Goal: Transaction & Acquisition: Obtain resource

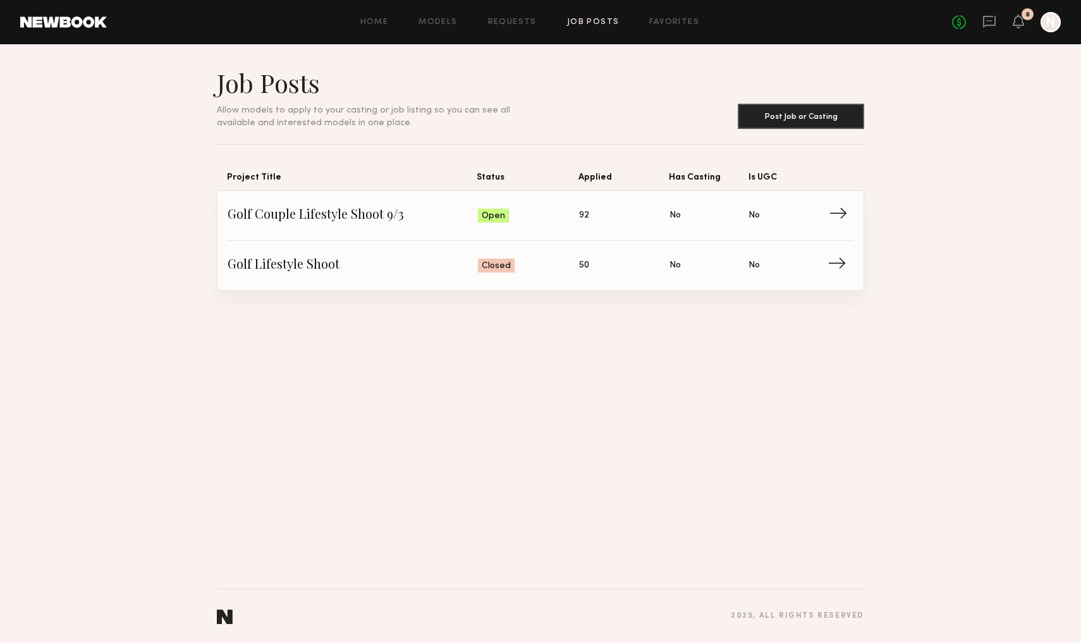
click at [839, 217] on span "→" at bounding box center [842, 215] width 26 height 19
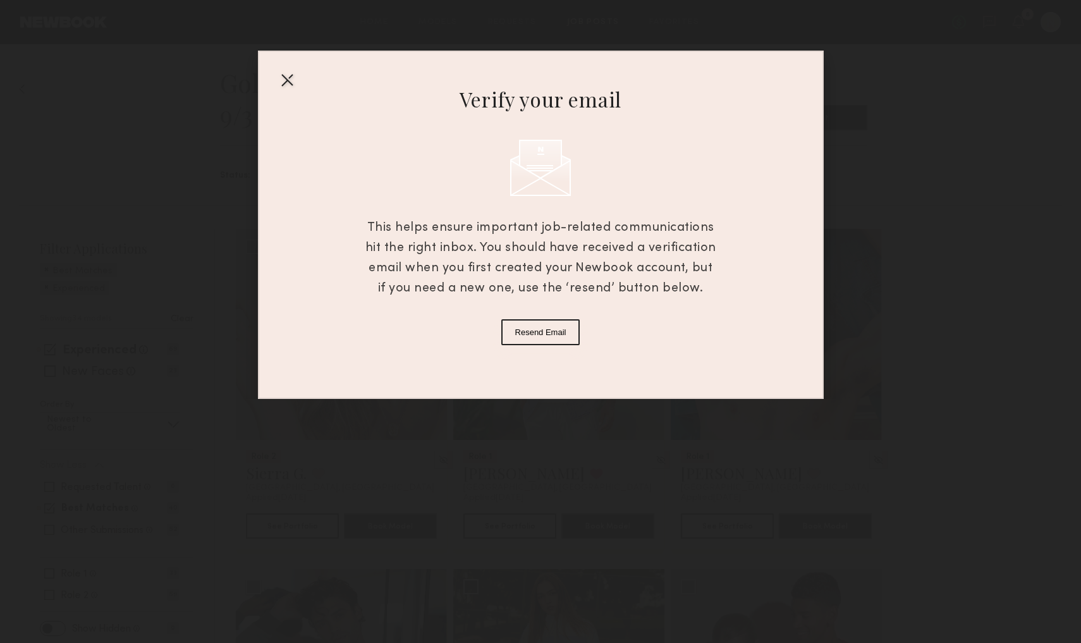
click at [293, 76] on div at bounding box center [287, 80] width 20 height 20
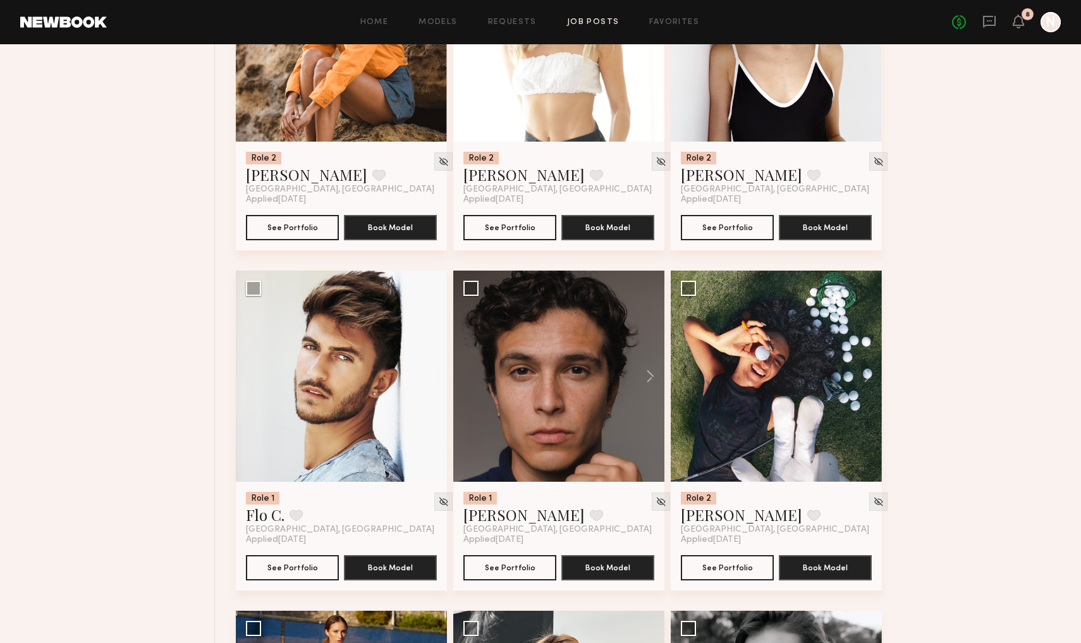
scroll to position [1321, 0]
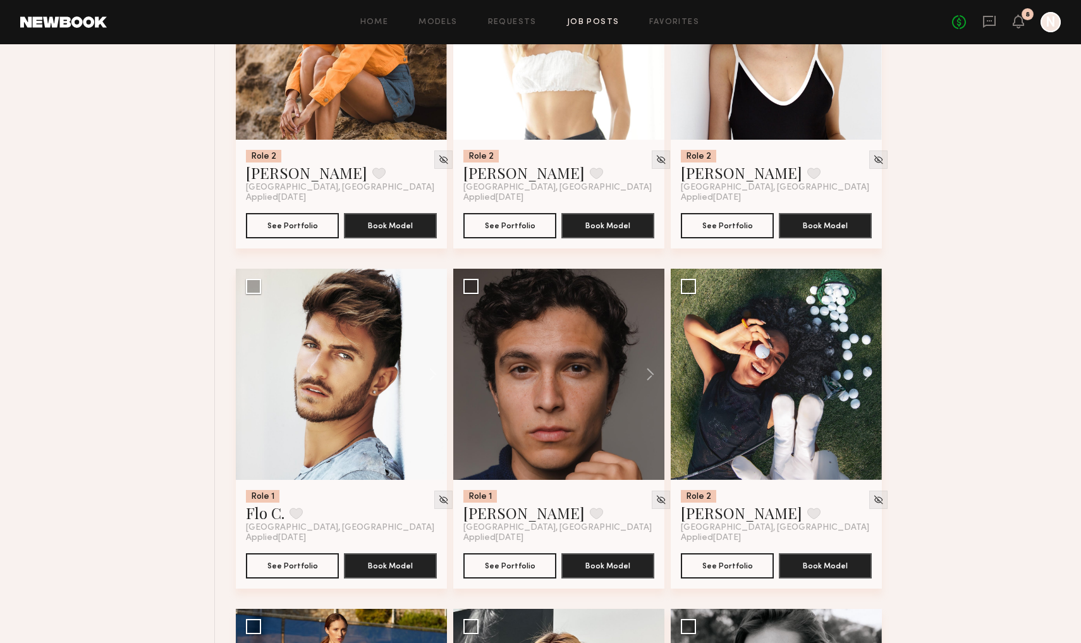
click at [513, 30] on div "Home Models Requests Job Posts Favorites Sign Out No fees up to $5,000 8 N" at bounding box center [584, 22] width 954 height 20
click at [511, 21] on link "Requests" at bounding box center [512, 22] width 49 height 8
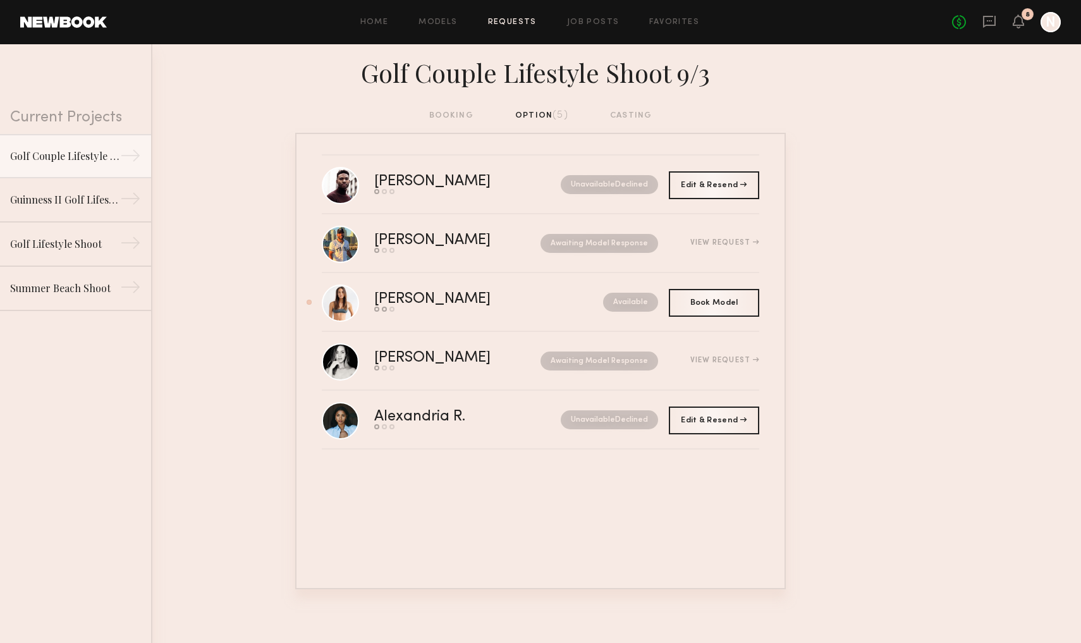
click at [585, 29] on div "Home Models Requests Job Posts Favorites Sign Out No fees up to $5,000 8 N" at bounding box center [584, 22] width 954 height 20
click at [585, 24] on link "Job Posts" at bounding box center [593, 22] width 52 height 8
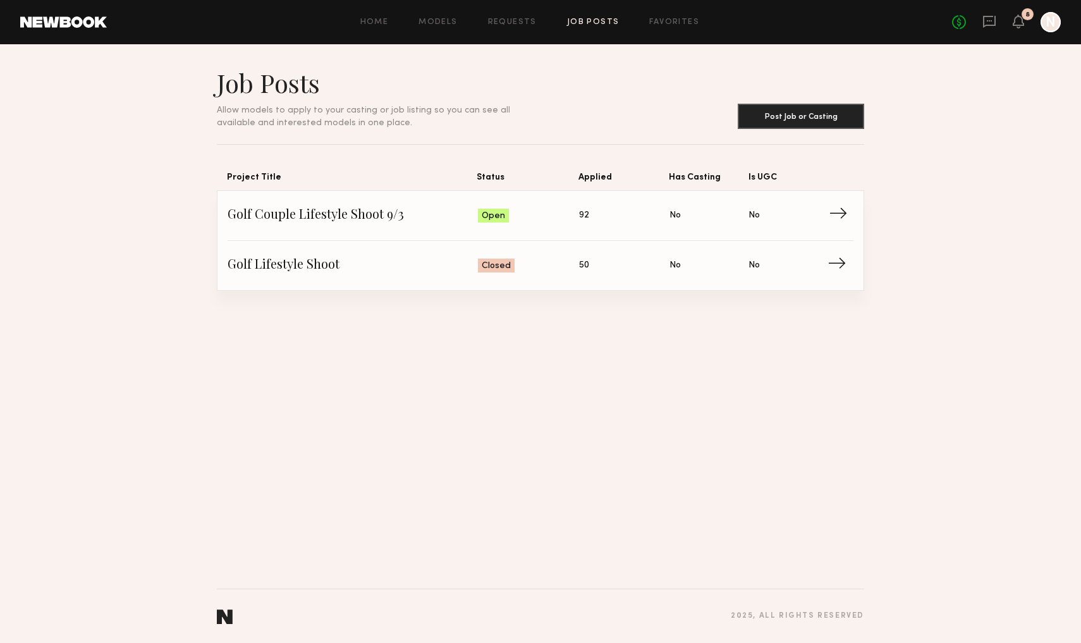
click at [837, 214] on span "→" at bounding box center [842, 215] width 26 height 19
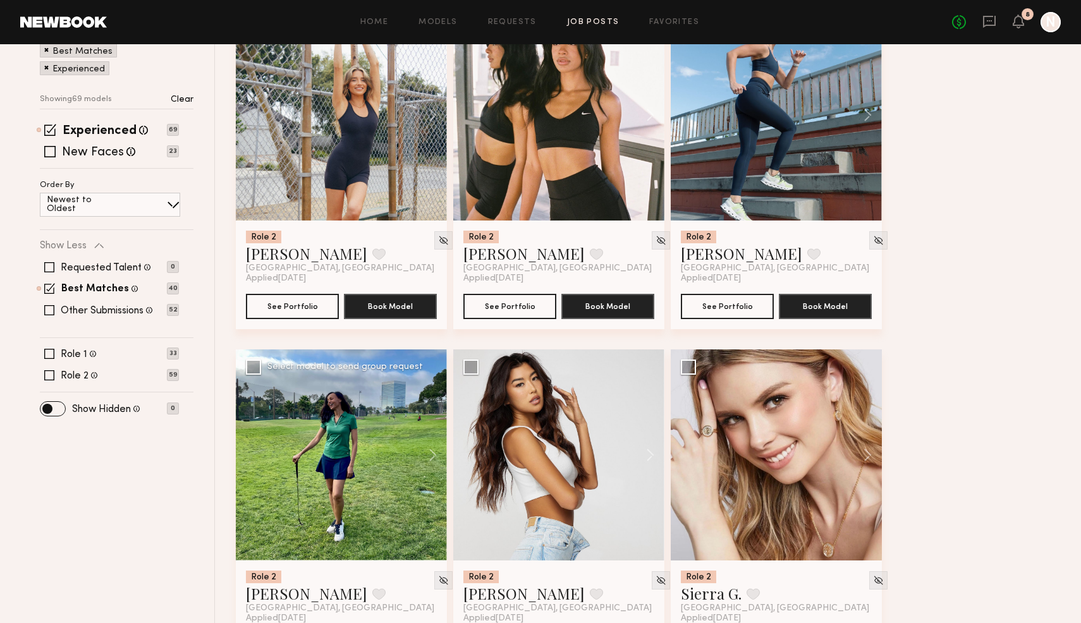
scroll to position [3007, 0]
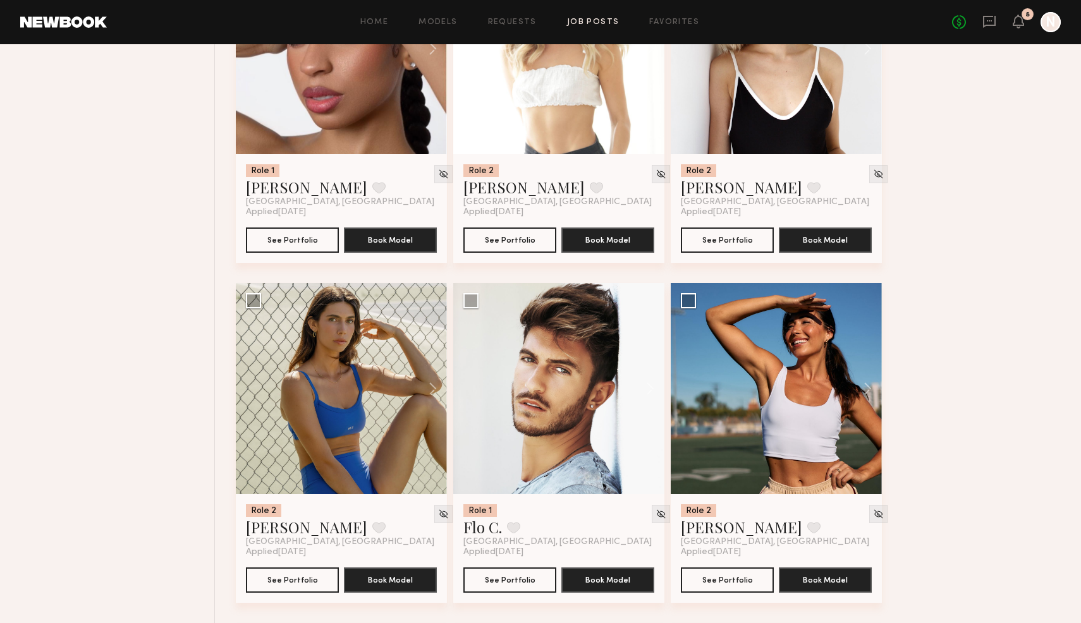
click at [712, 529] on link "[PERSON_NAME]" at bounding box center [741, 527] width 121 height 20
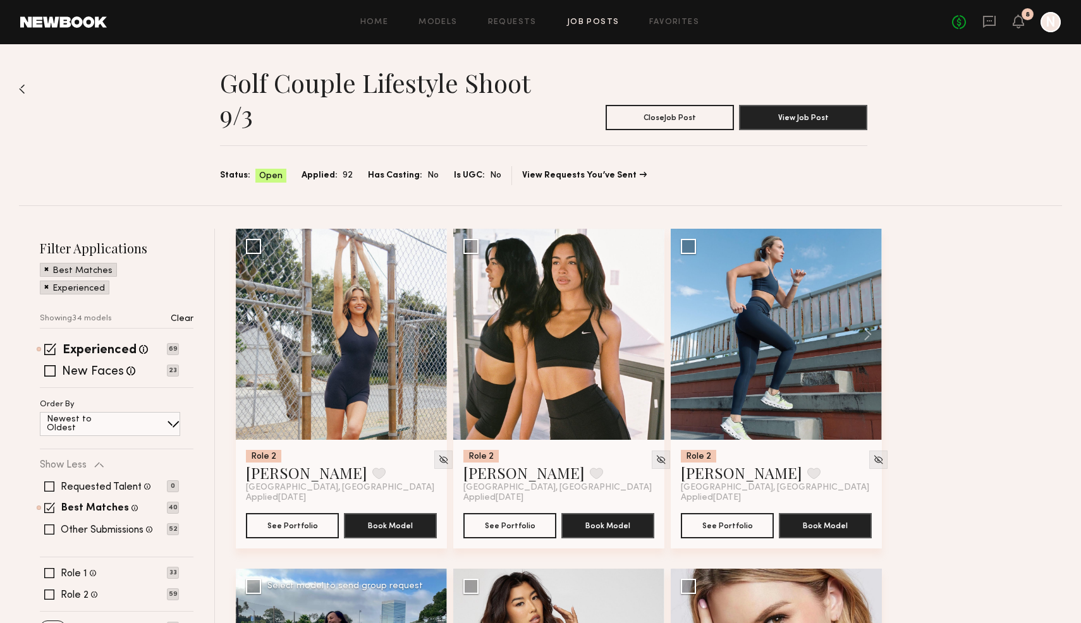
scroll to position [0, 0]
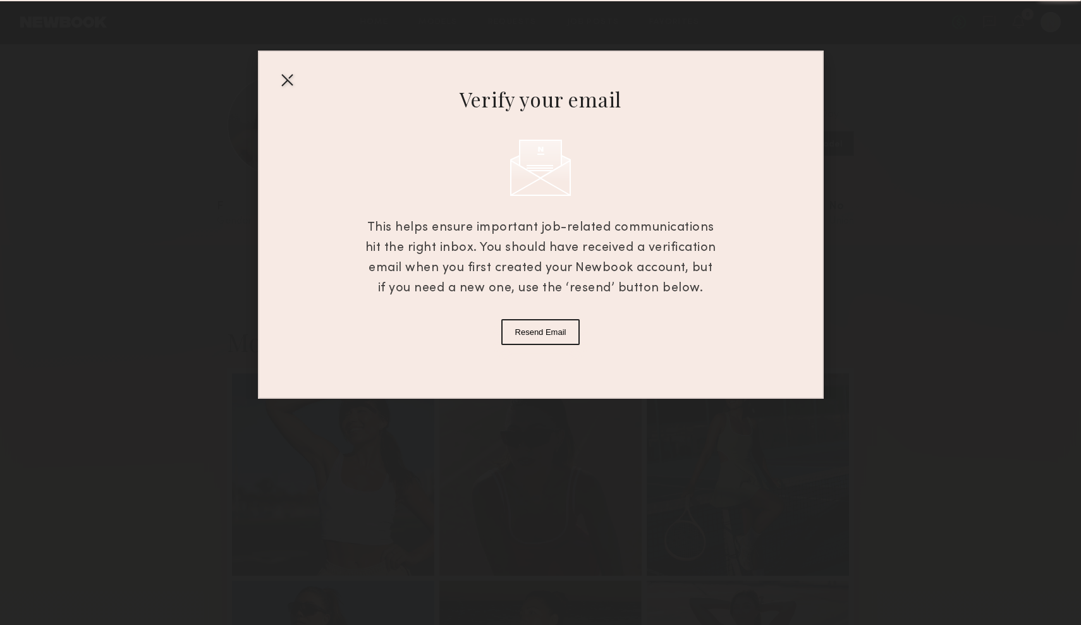
click at [425, 113] on div "Verify your email" at bounding box center [540, 99] width 351 height 30
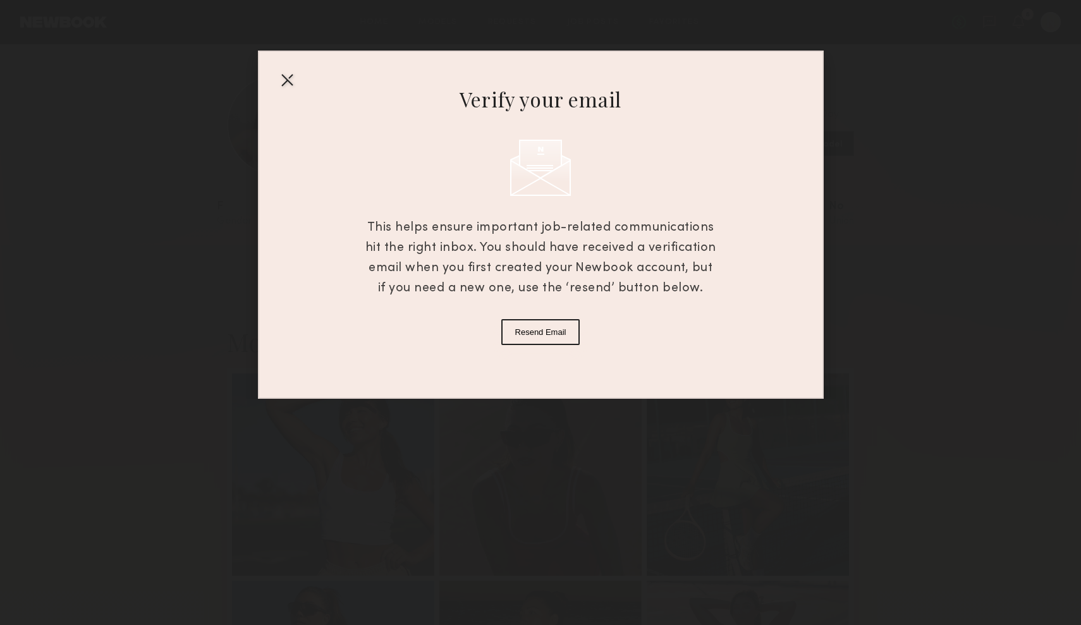
click at [286, 72] on div at bounding box center [287, 80] width 20 height 20
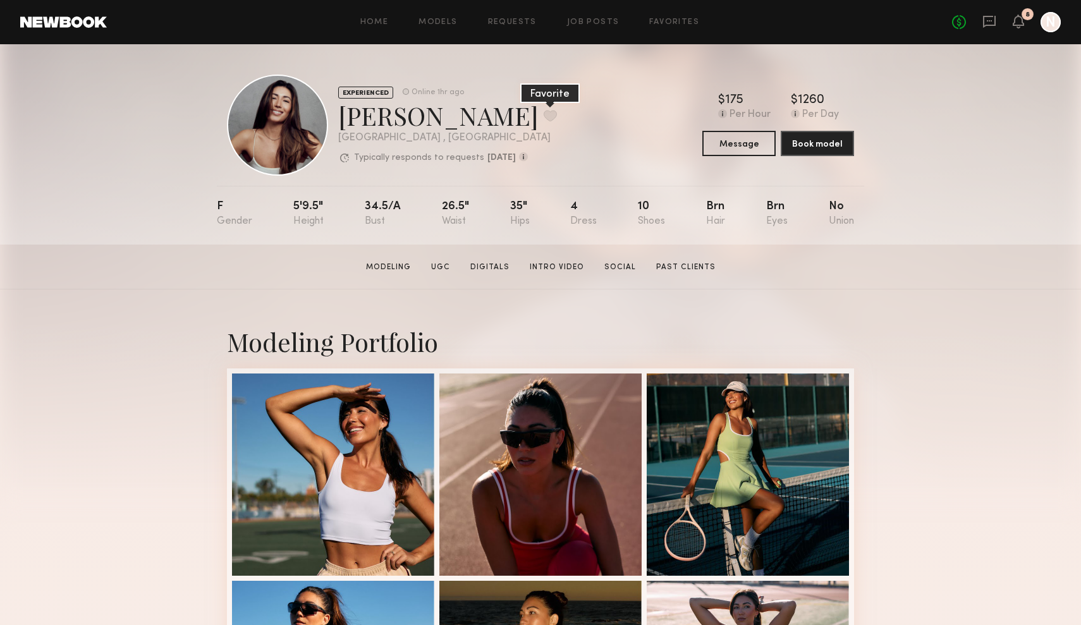
click at [544, 114] on button at bounding box center [550, 115] width 13 height 11
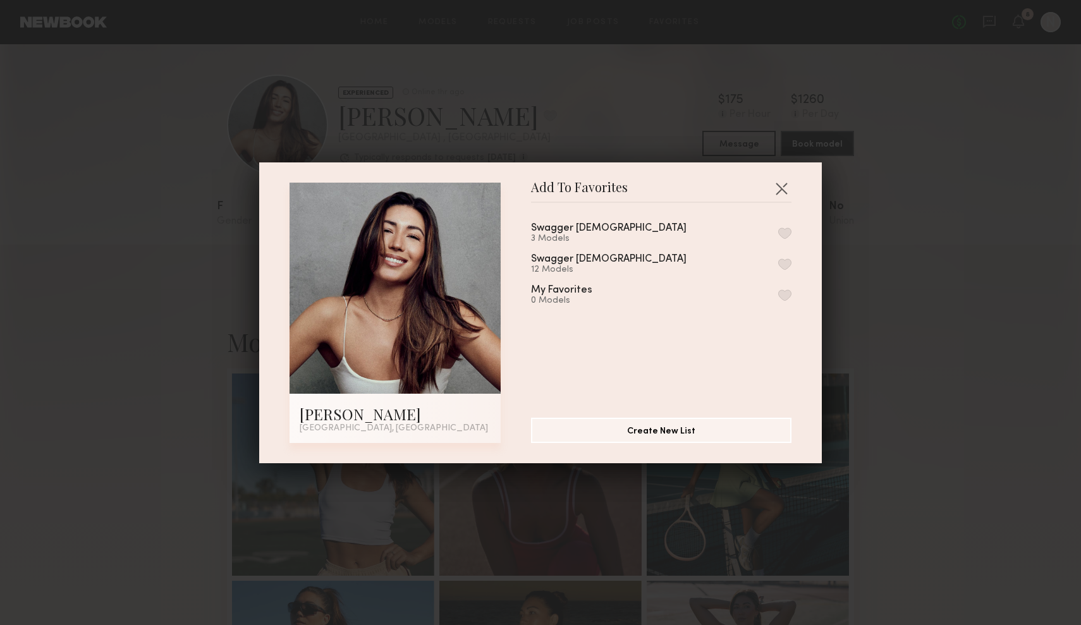
click at [790, 230] on button "button" at bounding box center [784, 233] width 13 height 11
click at [786, 183] on button "button" at bounding box center [781, 188] width 20 height 20
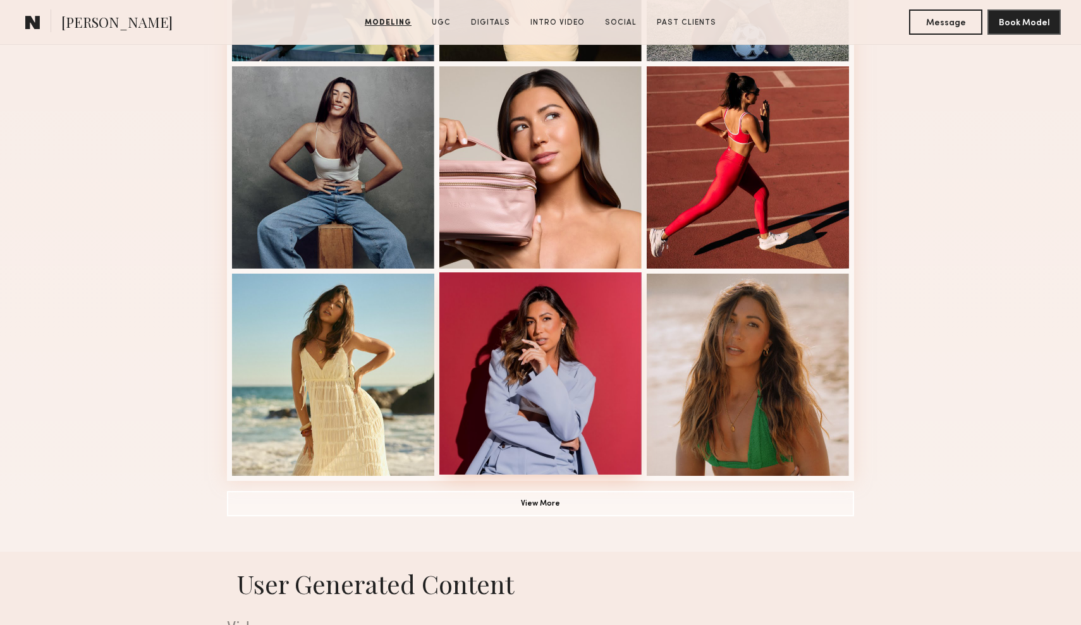
scroll to position [724, 0]
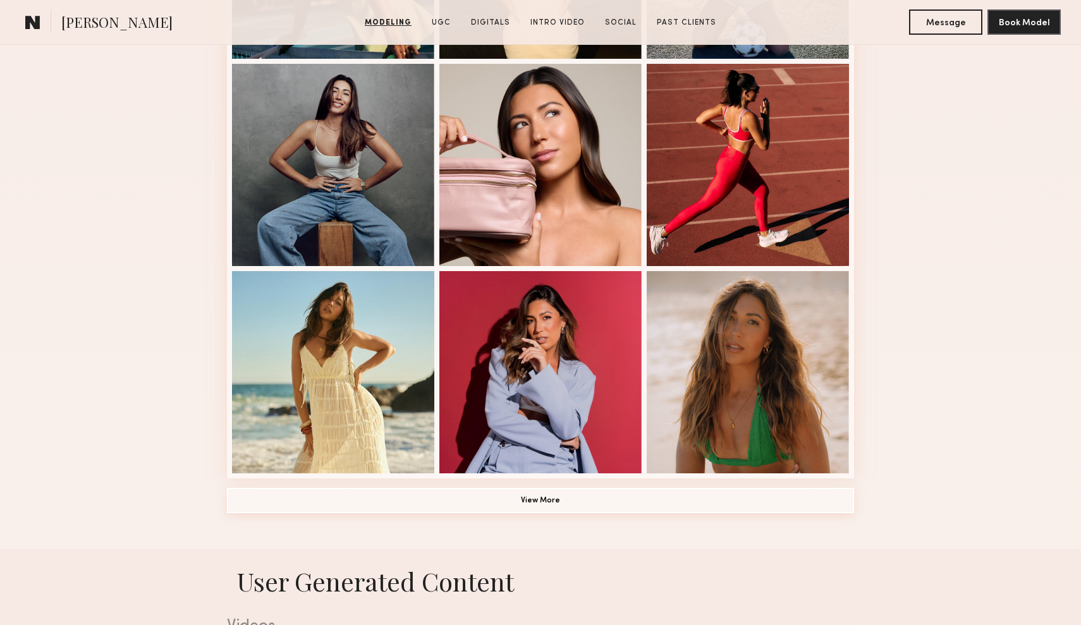
click at [587, 503] on button "View More" at bounding box center [540, 500] width 627 height 25
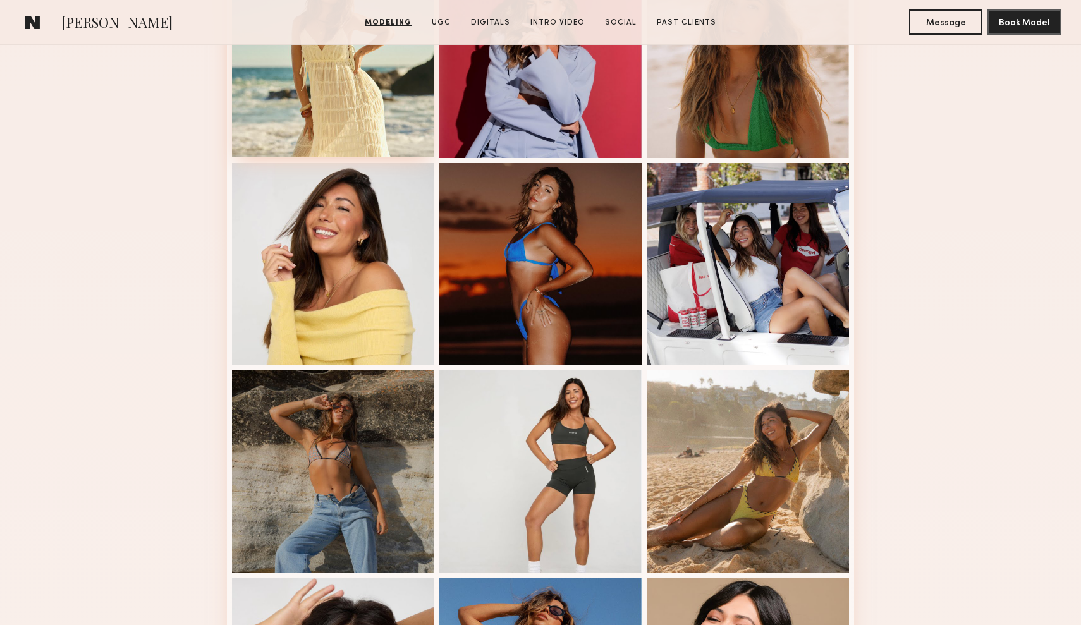
scroll to position [1099, 0]
